Goal: Task Accomplishment & Management: Manage account settings

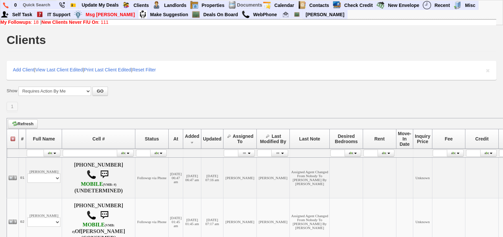
drag, startPoint x: 0, startPoint y: 0, endPoint x: 94, endPoint y: 21, distance: 96.9
click at [94, 21] on b "New Clients Never F/U On" at bounding box center [70, 21] width 57 height 5
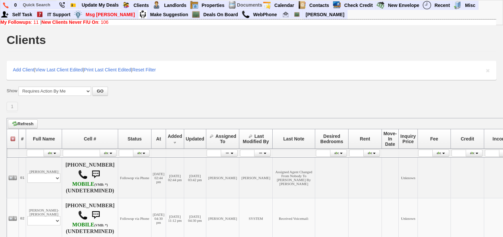
click at [105, 22] on link "New Clients Never F/U On : 106" at bounding box center [75, 21] width 67 height 5
click at [45, 5] on input "text" at bounding box center [38, 5] width 36 height 8
paste input "[PHONE_NUMBER]"
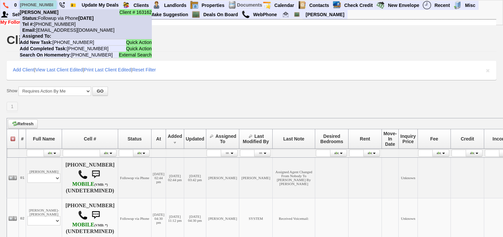
type input "[PHONE_NUMBER]"
click at [53, 22] on nobr "Tel #: 914-602-7020" at bounding box center [48, 23] width 56 height 5
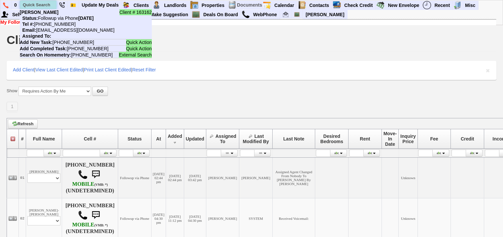
click at [39, 4] on input "text" at bounding box center [38, 5] width 36 height 8
paste input "914-454-9300"
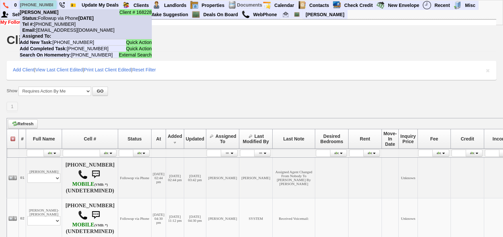
type input "914-454-9300"
click at [52, 24] on nobr "Tel #: 914-454-9300" at bounding box center [48, 23] width 56 height 5
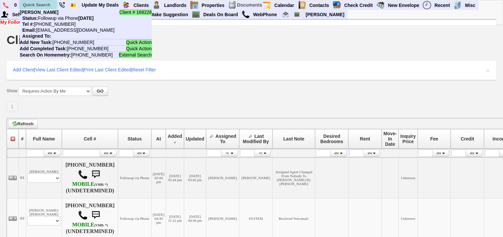
click at [47, 4] on input "text" at bounding box center [38, 5] width 36 height 8
paste input "347-684-4437"
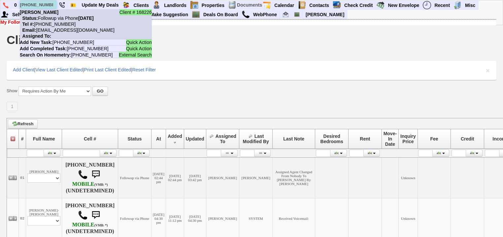
type input "347-684-4437"
click at [63, 27] on nobr "Email: 1jgjd97e4skyki4uwctu32umwb5@convo.zillow.com" at bounding box center [67, 29] width 95 height 5
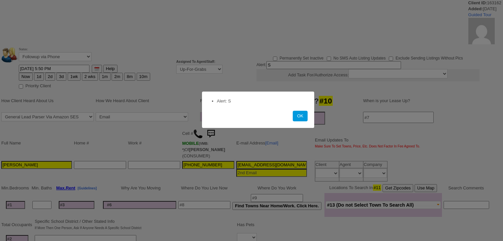
select select
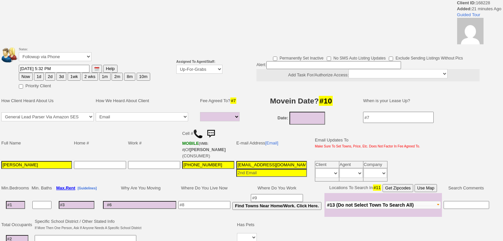
select select
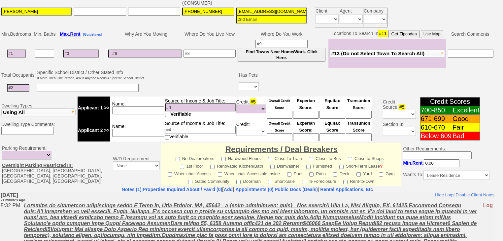
scroll to position [208, 0]
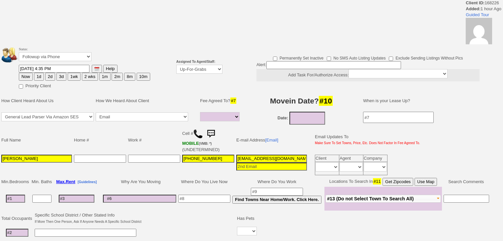
select select
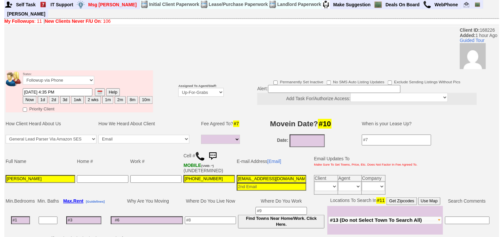
scroll to position [27, 0]
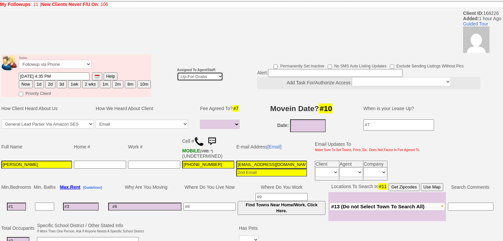
click at [182, 72] on select "Up-For-Grabs ***** STAFF ***** Bob Bruno 914-419-3579 Cristy Liberto 914-486-10…" at bounding box center [200, 76] width 46 height 9
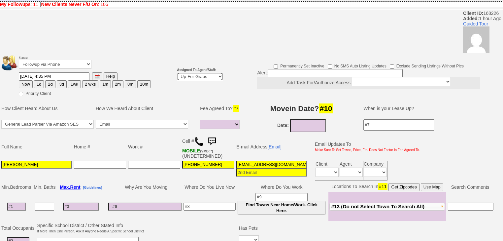
select select "227"
click at [177, 72] on select "Up-For-Grabs ***** STAFF ***** Bob Bruno 914-419-3579 Cristy Liberto 914-486-10…" at bounding box center [200, 76] width 46 height 9
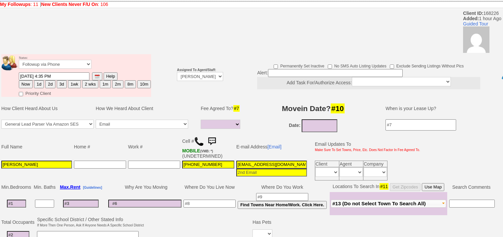
click at [42, 80] on button "1d" at bounding box center [39, 84] width 10 height 8
type input "[DATE] 05:54 PM"
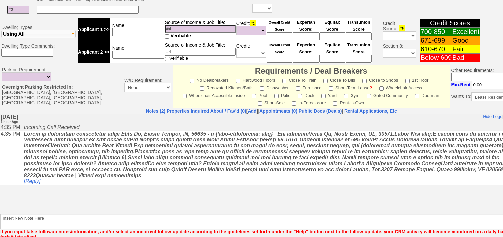
scroll to position [276, 0]
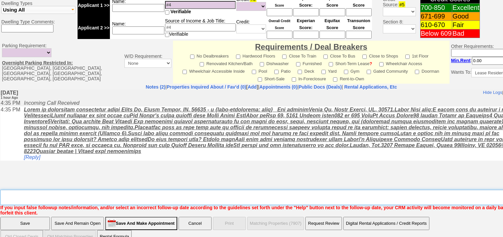
click at [64, 190] on textarea "Insert New Note Here" at bounding box center [273, 197] width 547 height 15
type textarea "f"
click at [45, 217] on input "Save" at bounding box center [25, 223] width 50 height 13
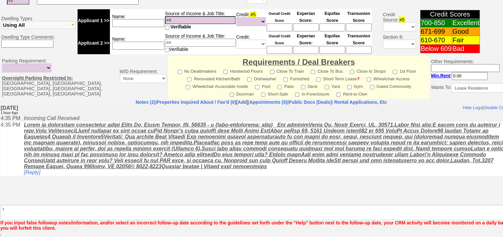
scroll to position [252, 0]
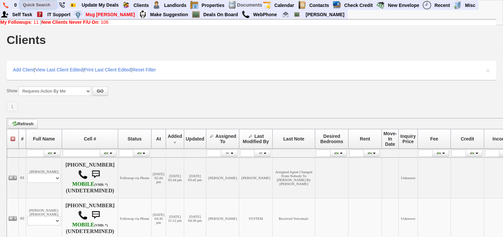
click at [50, 4] on input "text" at bounding box center [38, 5] width 36 height 8
paste input "[PHONE_NUMBER]"
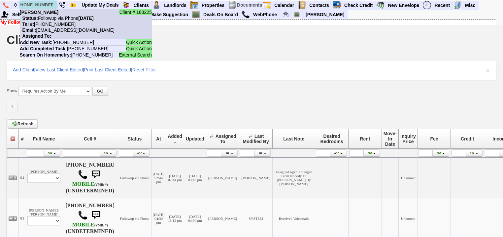
type input "[PHONE_NUMBER]"
click at [57, 26] on nobr "Tel #: [PHONE_NUMBER]" at bounding box center [48, 23] width 56 height 5
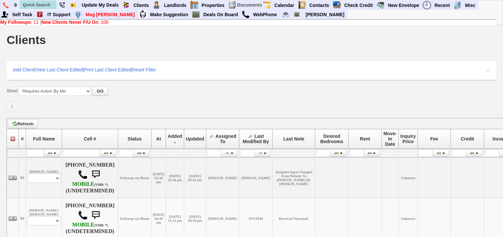
scroll to position [0, 0]
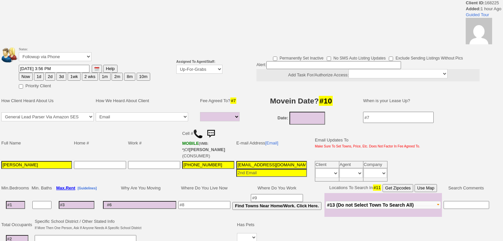
select select
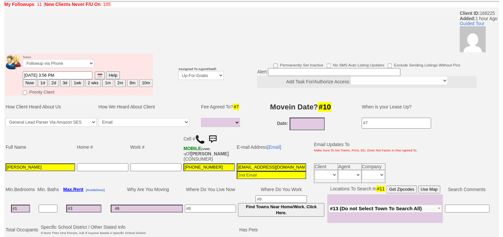
scroll to position [53, 0]
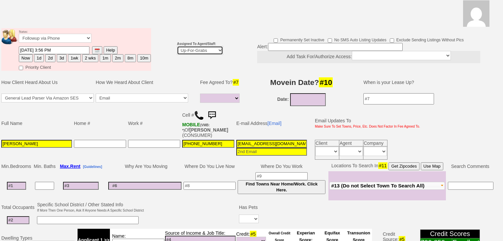
click at [209, 46] on select "Up-For-Grabs ***** STAFF ***** [PERSON_NAME] [PHONE_NUMBER] [PERSON_NAME] [PHON…" at bounding box center [200, 50] width 46 height 9
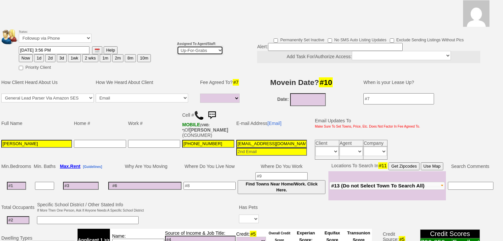
select select "227"
click at [177, 46] on select "Up-For-Grabs ***** STAFF ***** Bob Bruno 914-419-3579 Cristy Liberto 914-486-10…" at bounding box center [200, 50] width 46 height 9
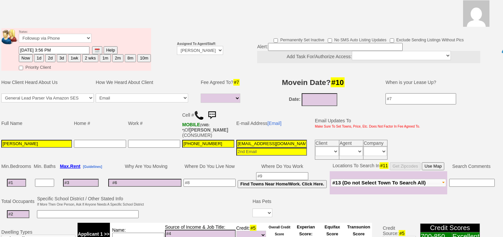
drag, startPoint x: 36, startPoint y: 49, endPoint x: 57, endPoint y: 105, distance: 60.3
click at [36, 54] on button "1d" at bounding box center [39, 58] width 10 height 8
type input "10/01/2025 05:54 PM"
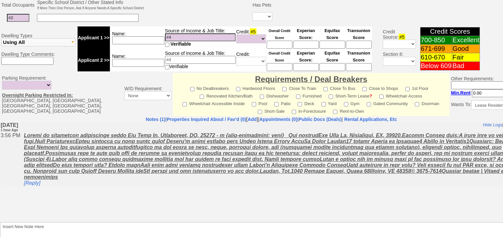
scroll to position [276, 0]
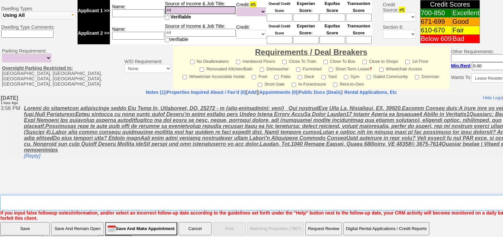
click at [96, 195] on textarea "Insert New Note Here" at bounding box center [273, 202] width 547 height 15
type textarea "f"
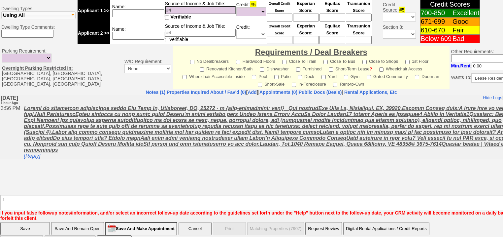
click at [42, 222] on input "Save" at bounding box center [25, 228] width 50 height 13
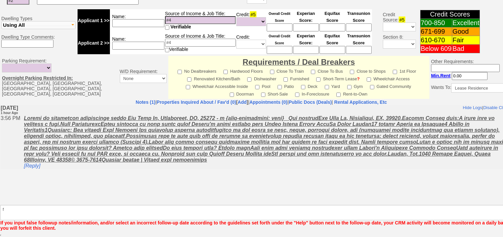
scroll to position [252, 0]
